Goal: Task Accomplishment & Management: Manage account settings

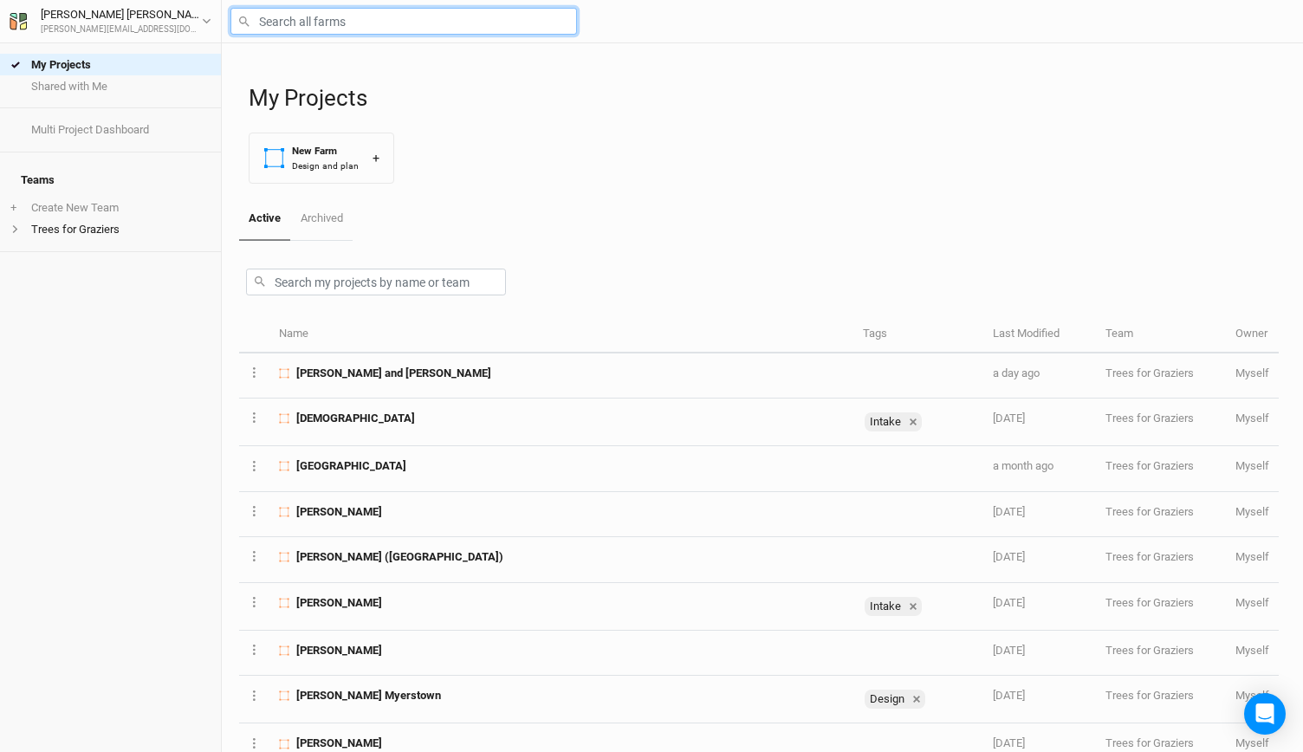
click at [336, 15] on input "text" at bounding box center [404, 21] width 347 height 27
type input "n"
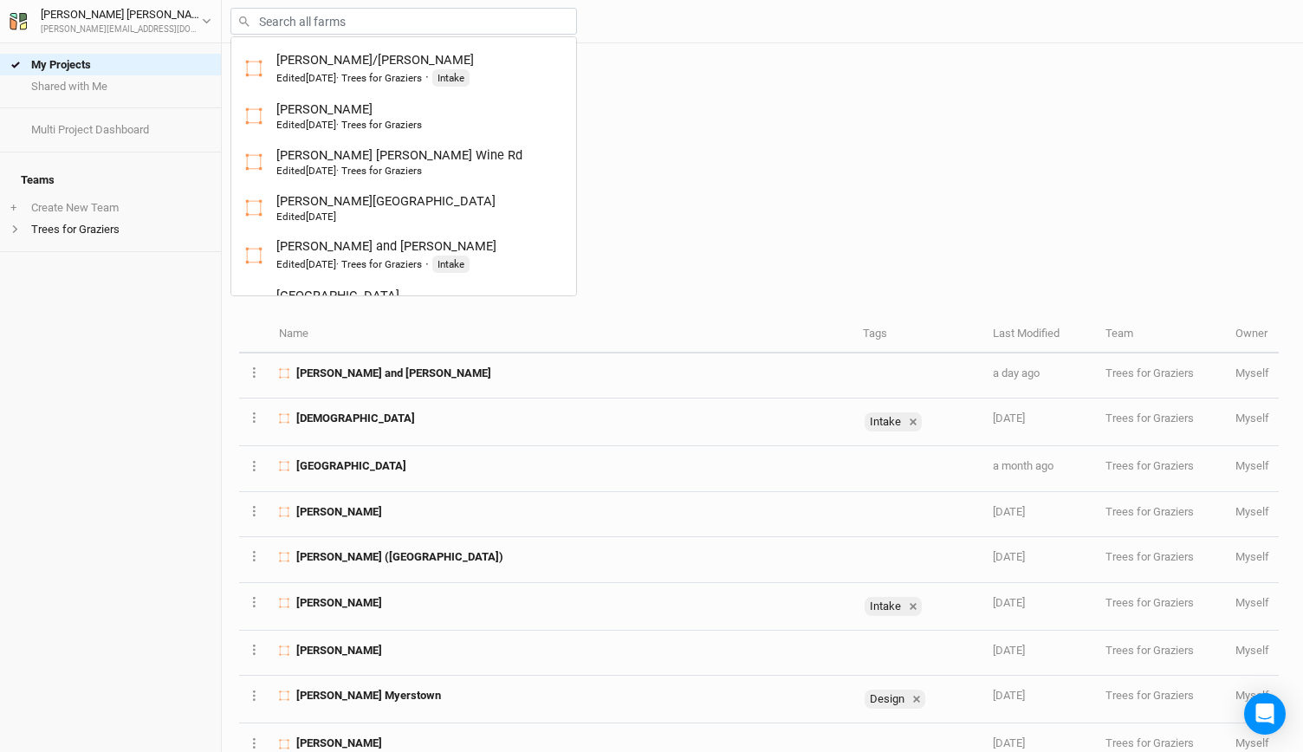
click at [785, 174] on div "My Projects New Farm Design and plan +" at bounding box center [767, 120] width 1037 height 154
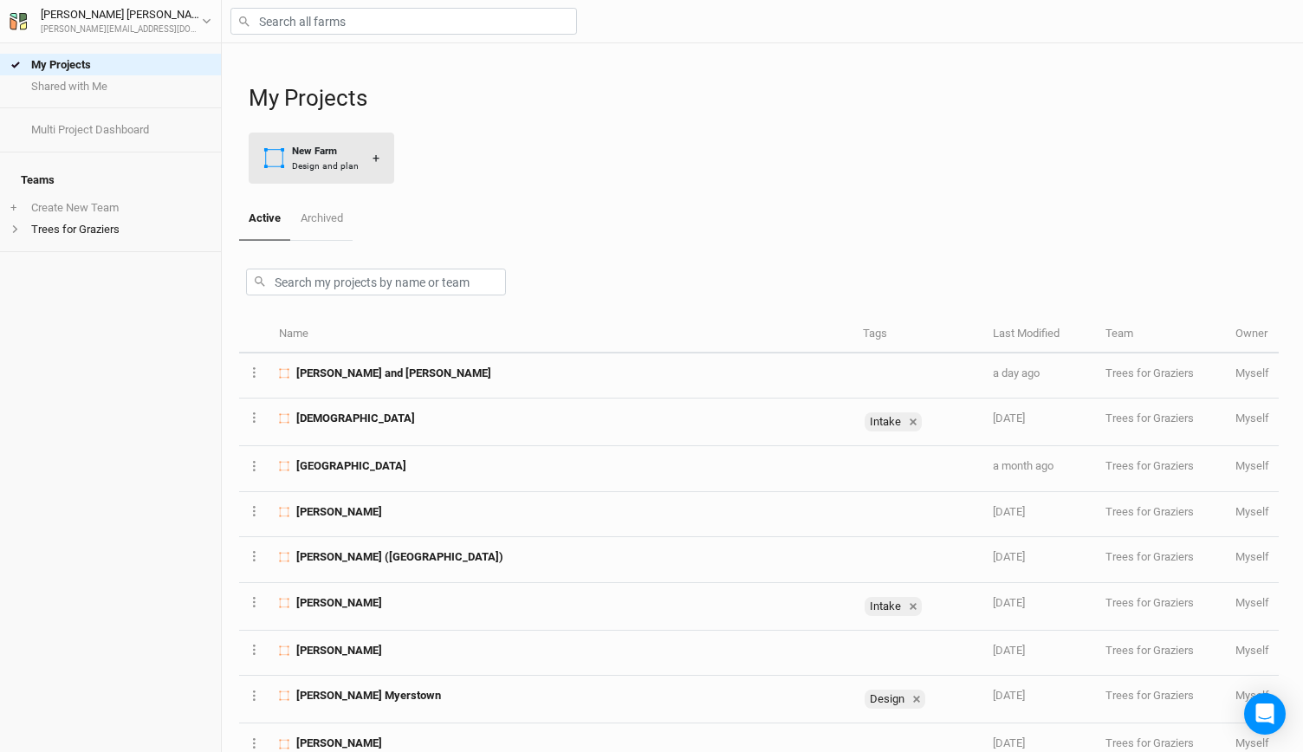
click at [345, 171] on div "Design and plan" at bounding box center [325, 165] width 67 height 13
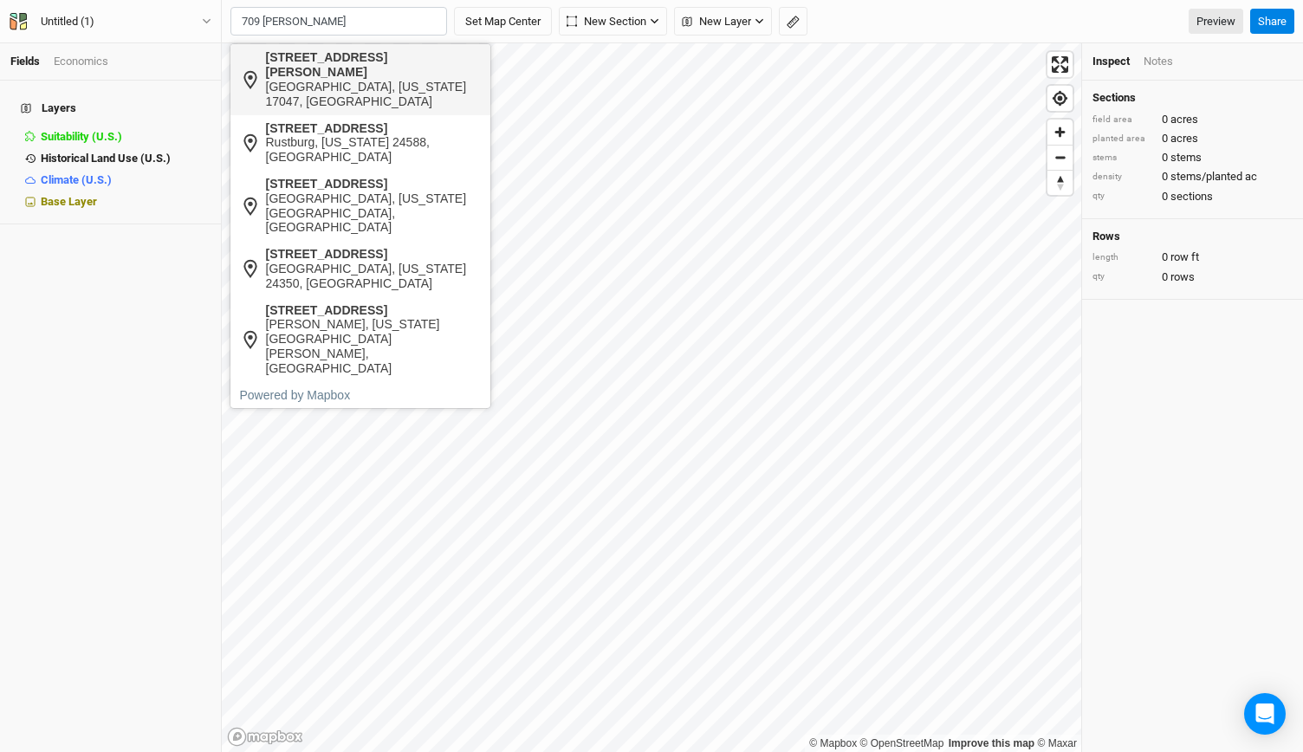
click at [295, 89] on div "[GEOGRAPHIC_DATA], [US_STATE] 17047, [GEOGRAPHIC_DATA]" at bounding box center [374, 94] width 216 height 29
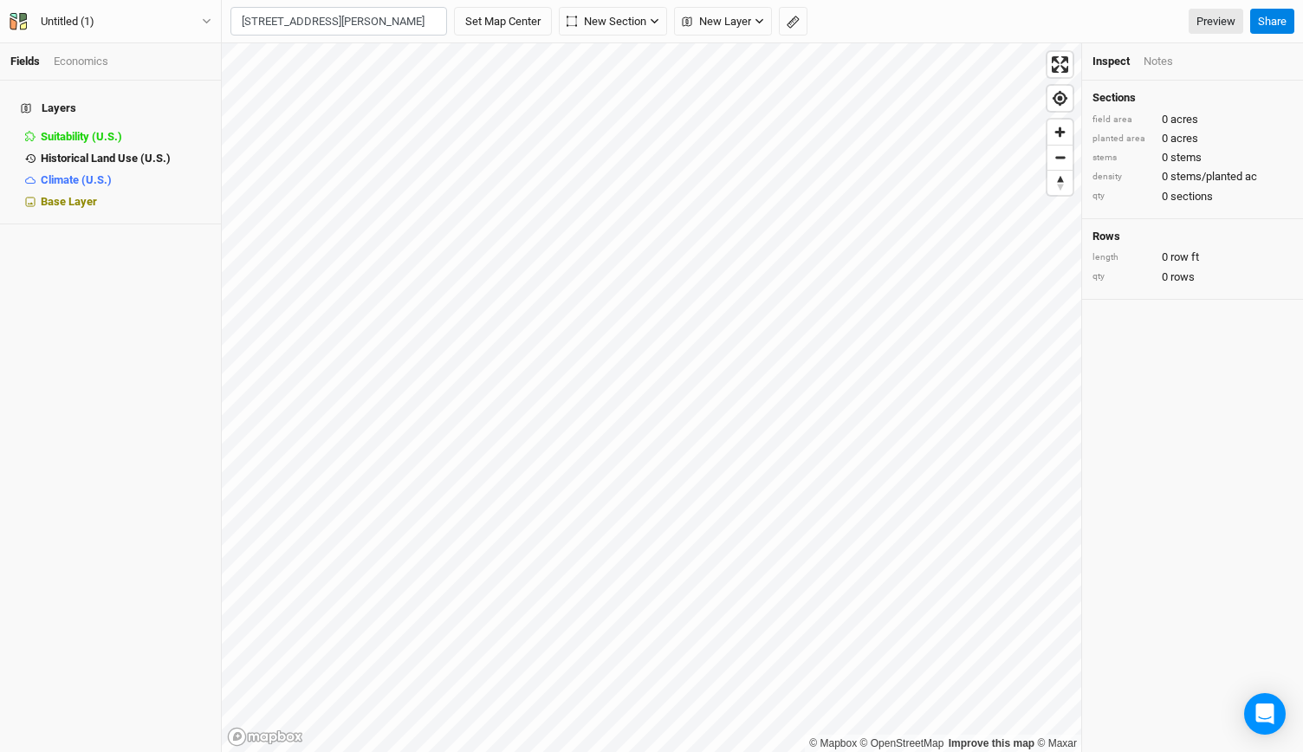
type input "[STREET_ADDRESS][PERSON_NAME][US_STATE]"
click at [504, 25] on button "Set Map Center" at bounding box center [503, 21] width 98 height 29
click at [217, 34] on div "Untitled (1) Back Project Settings User settings Imperial Metric Keyboard Short…" at bounding box center [111, 21] width 222 height 43
click at [207, 13] on button "Untitled (1)" at bounding box center [111, 21] width 204 height 19
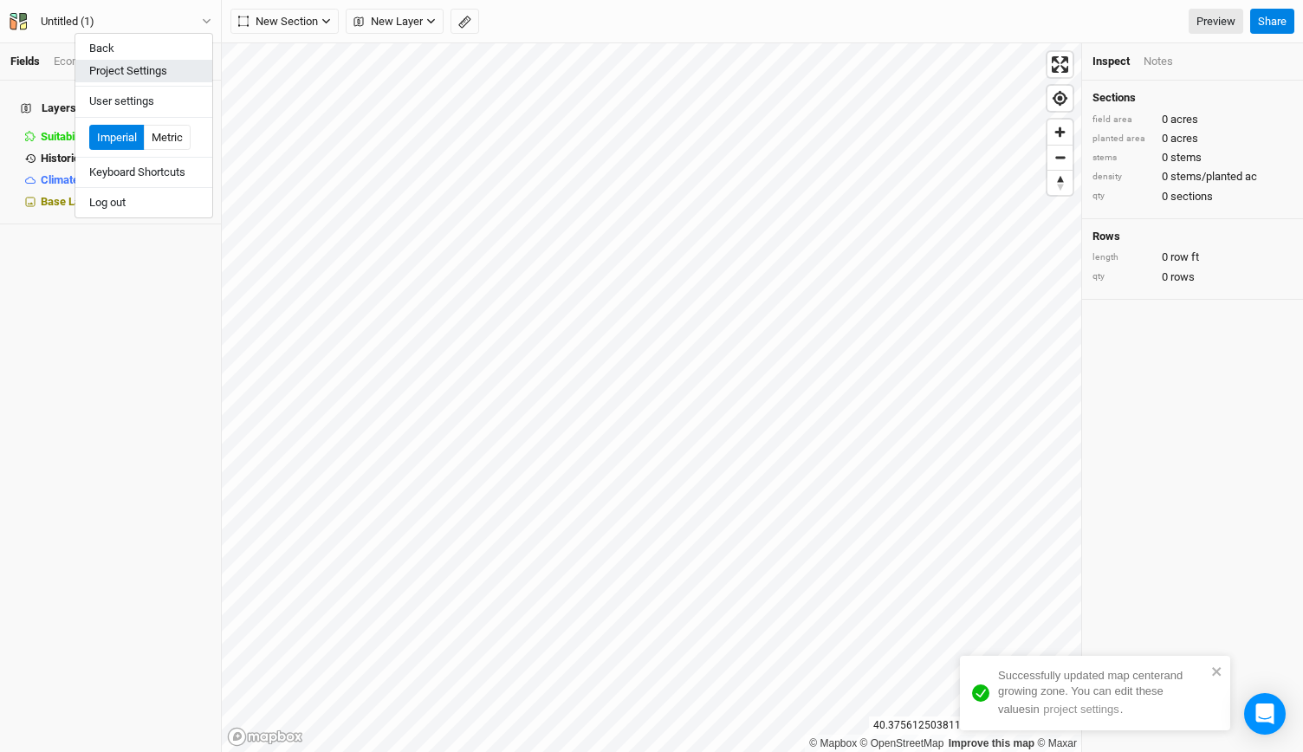
click at [144, 63] on button "Project Settings" at bounding box center [143, 71] width 137 height 23
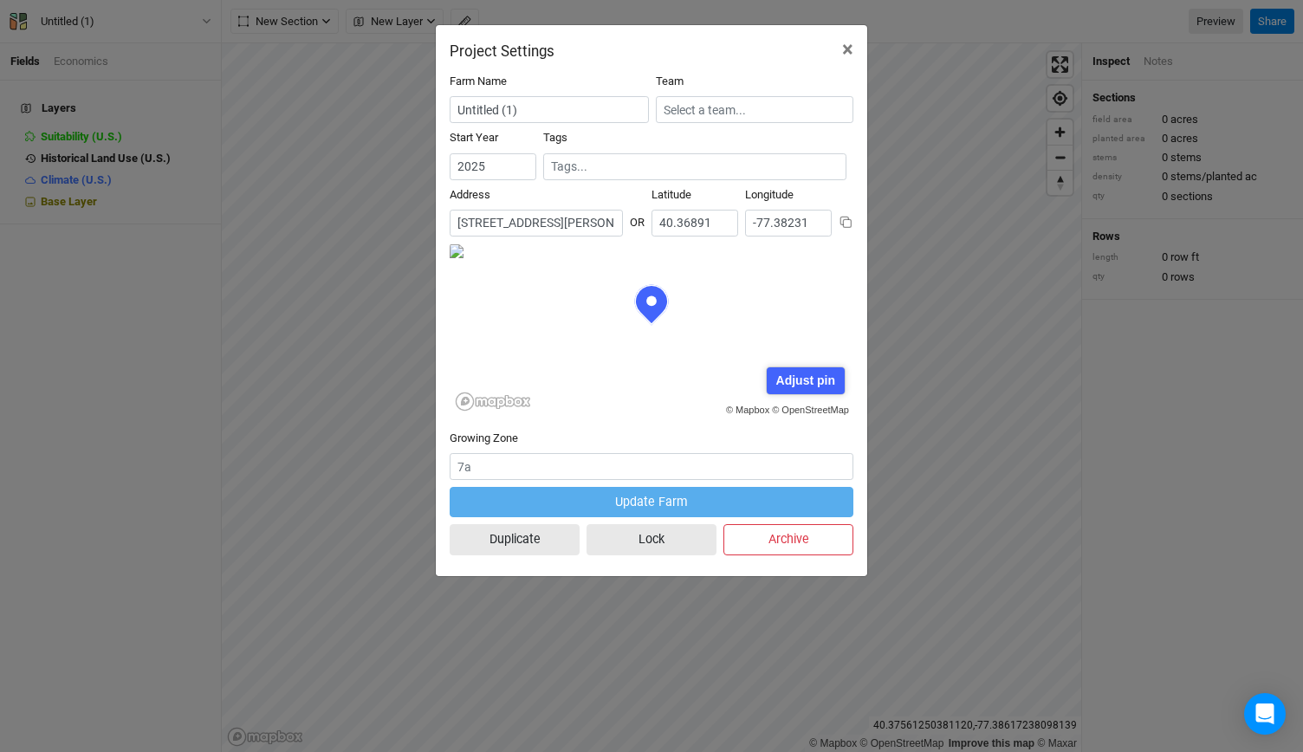
scroll to position [87, 202]
click at [485, 112] on input "Untitled (1)" at bounding box center [549, 109] width 199 height 27
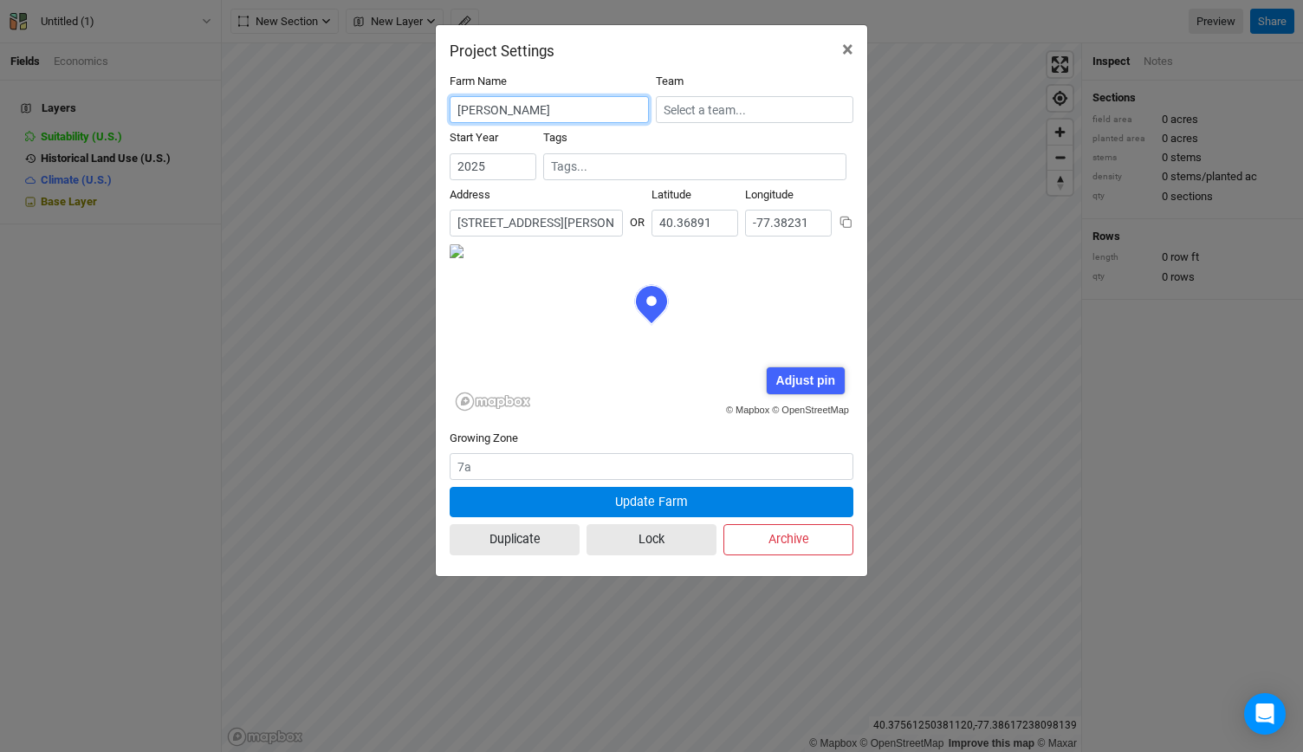
type input "[PERSON_NAME]"
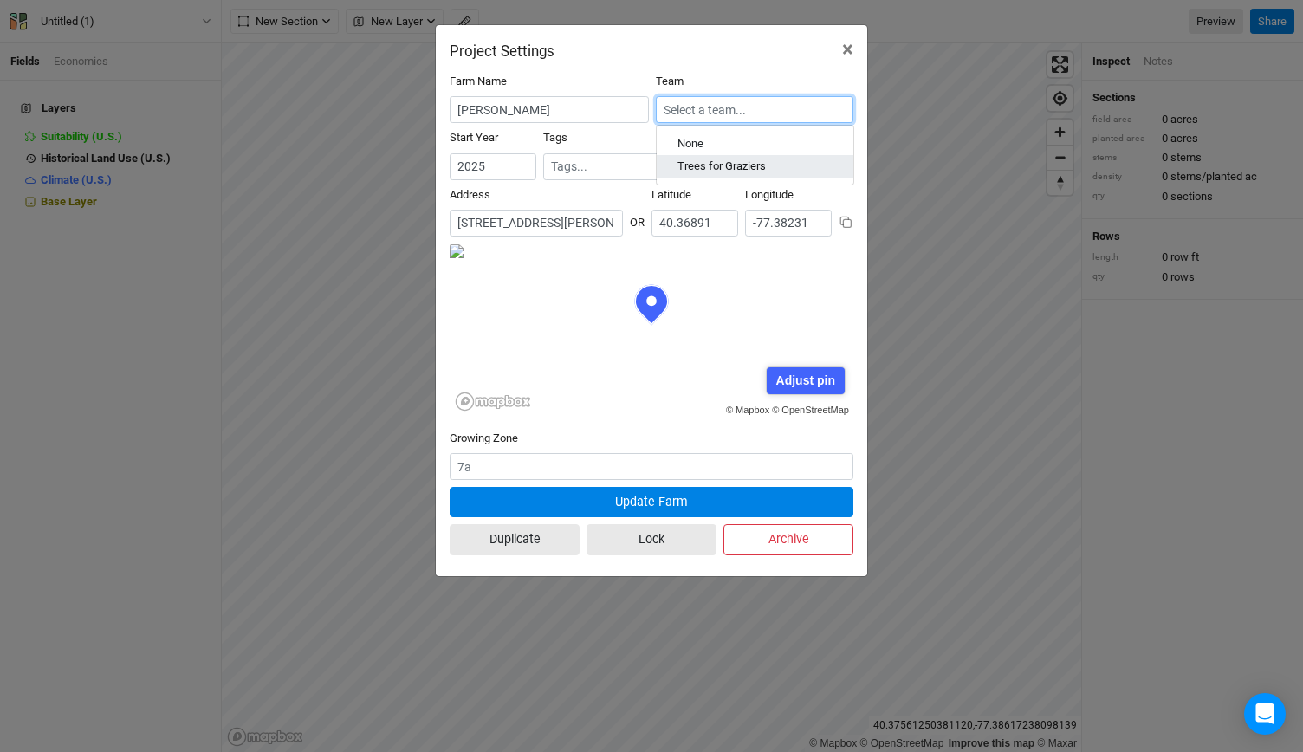
click at [692, 161] on div "Trees for Graziers" at bounding box center [722, 167] width 88 height 16
type input "Trees for Graziers"
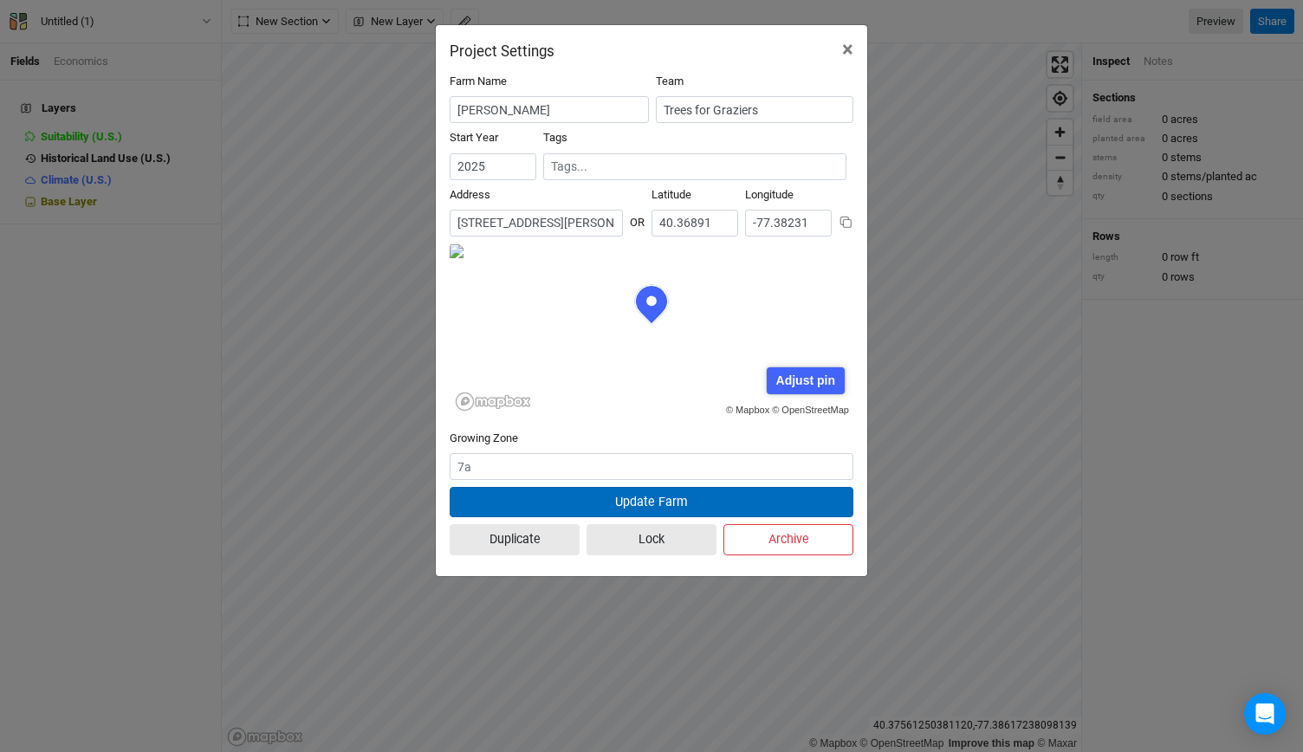
click at [570, 509] on button "Update Farm" at bounding box center [652, 502] width 404 height 30
